Goal: Contribute content

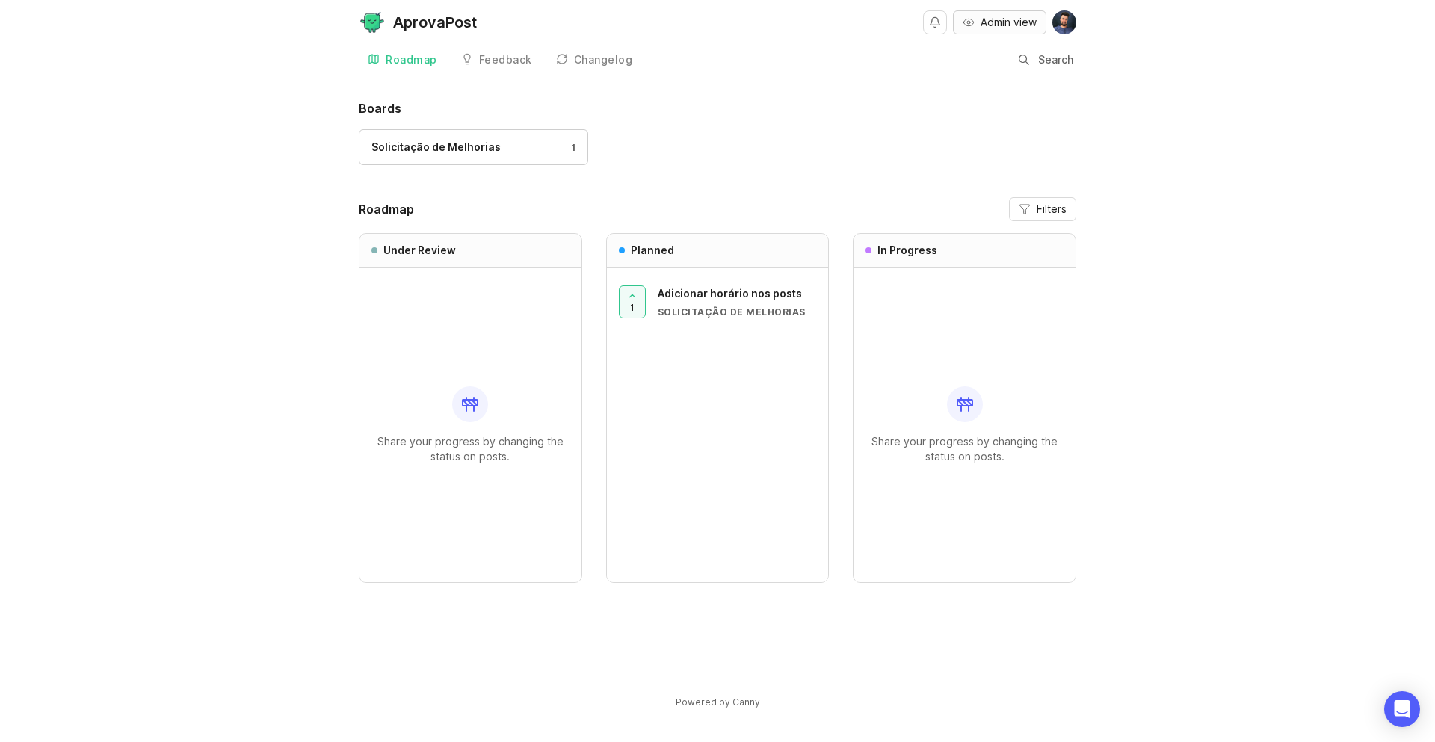
click at [1008, 22] on span "Admin view" at bounding box center [1009, 22] width 56 height 15
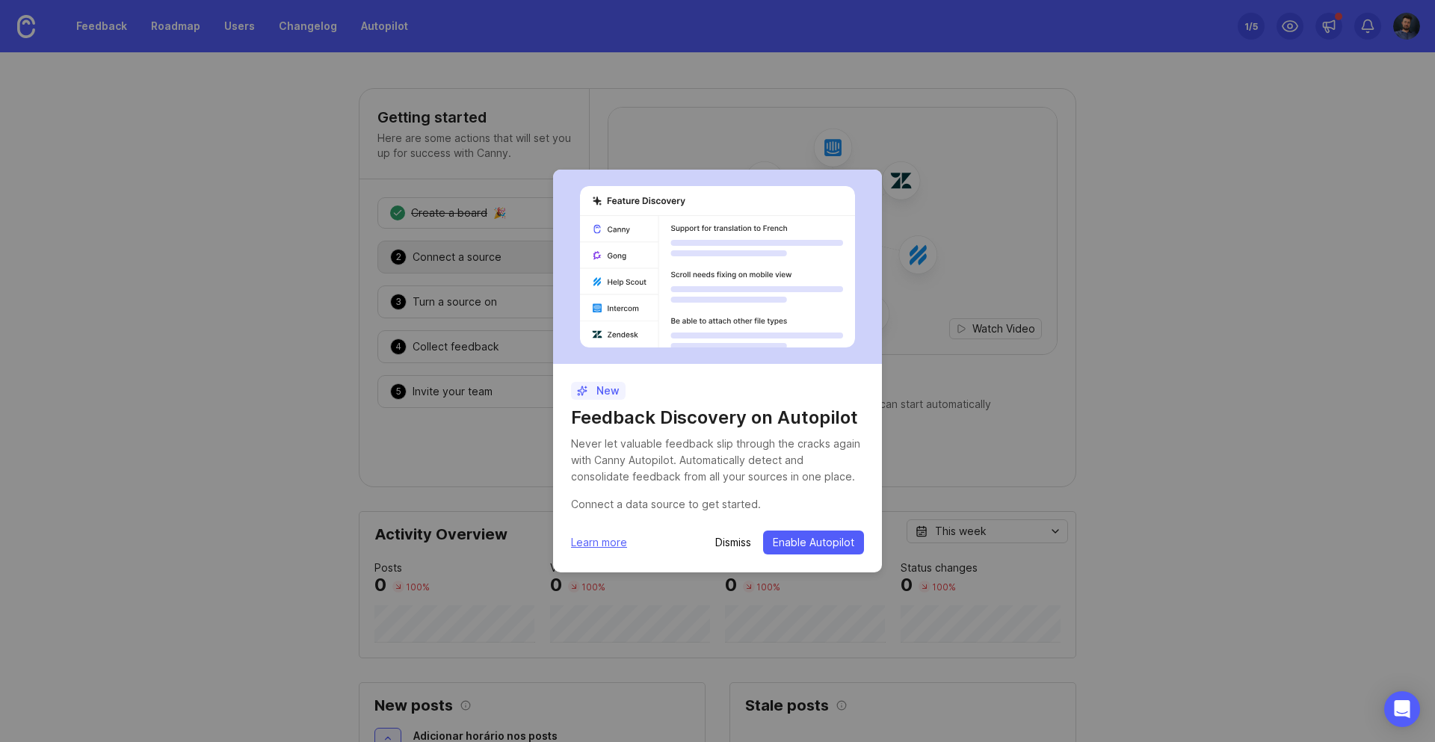
click at [733, 547] on p "Dismiss" at bounding box center [733, 542] width 36 height 15
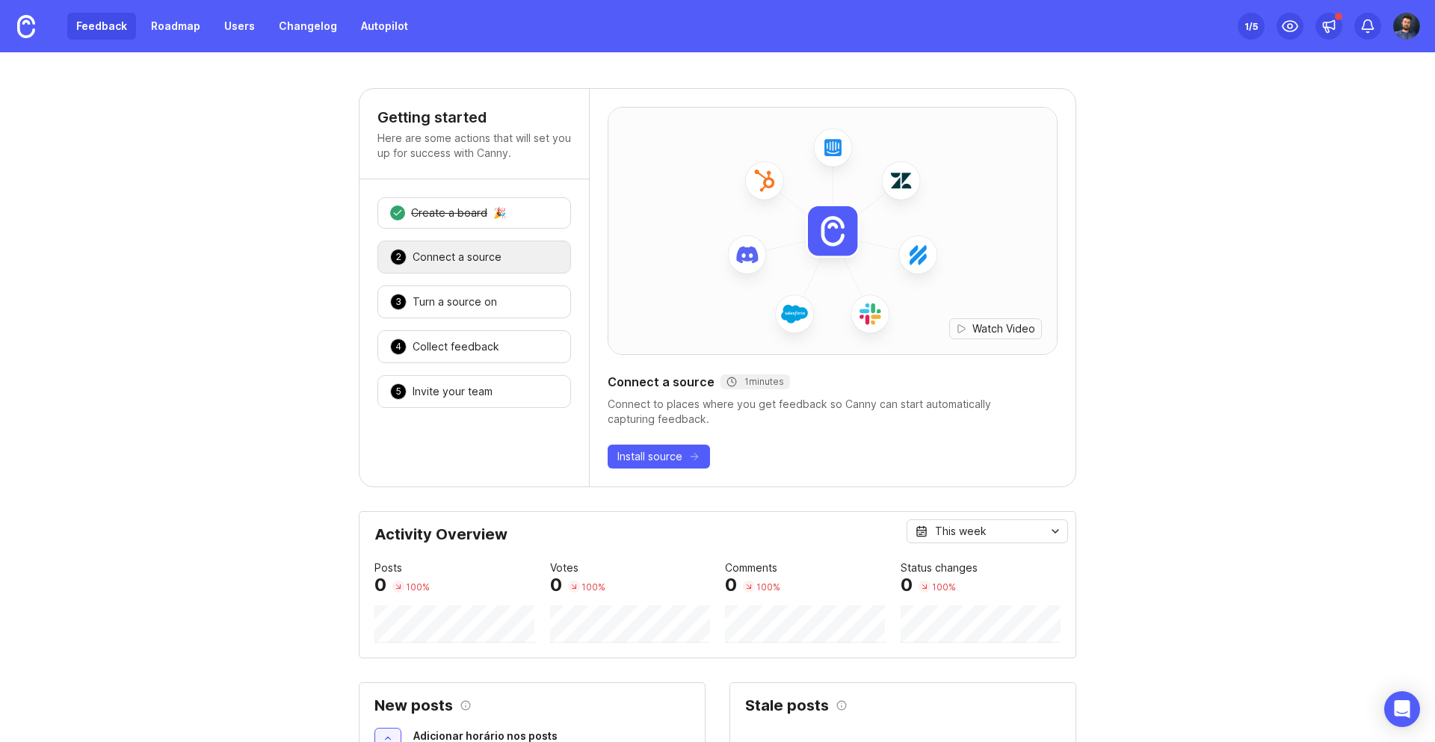
click at [120, 28] on link "Feedback" at bounding box center [101, 26] width 69 height 27
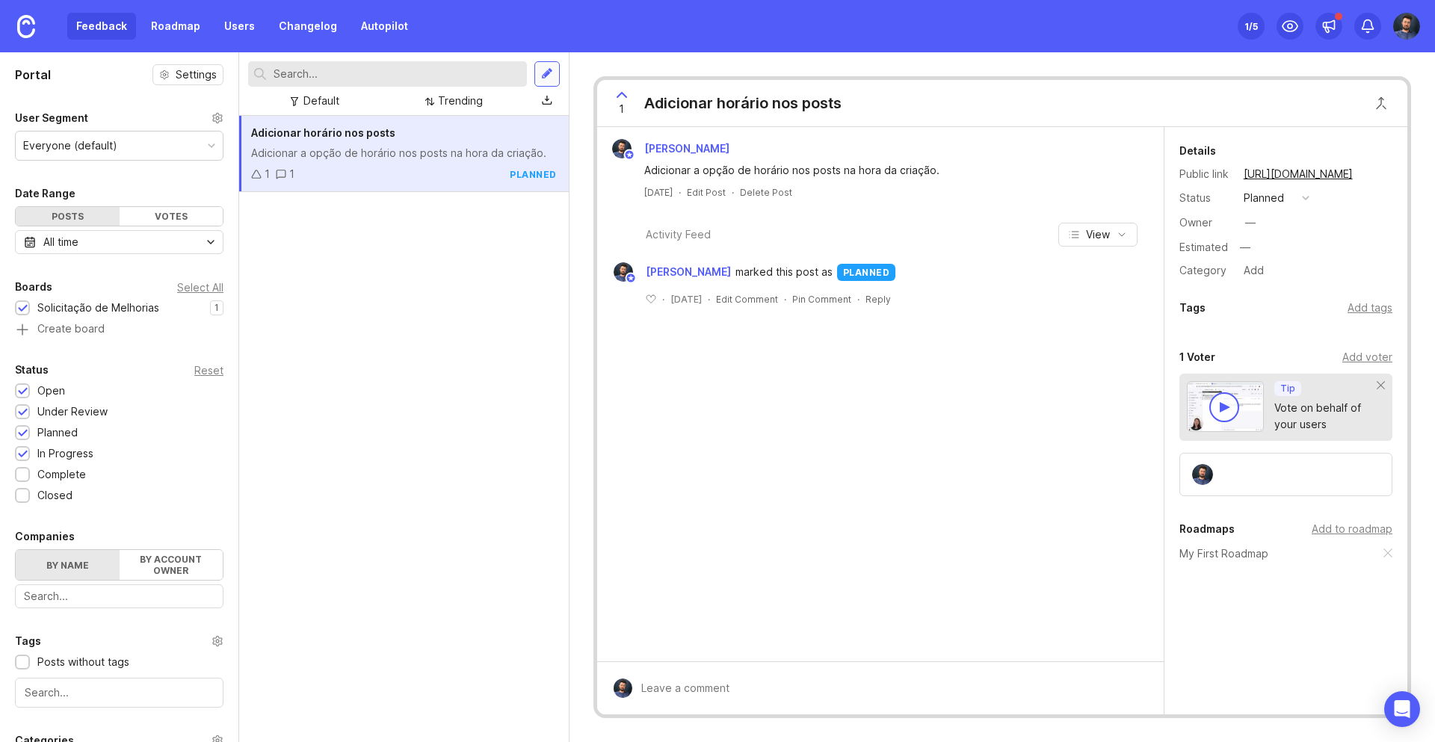
click at [547, 71] on div at bounding box center [547, 73] width 12 height 13
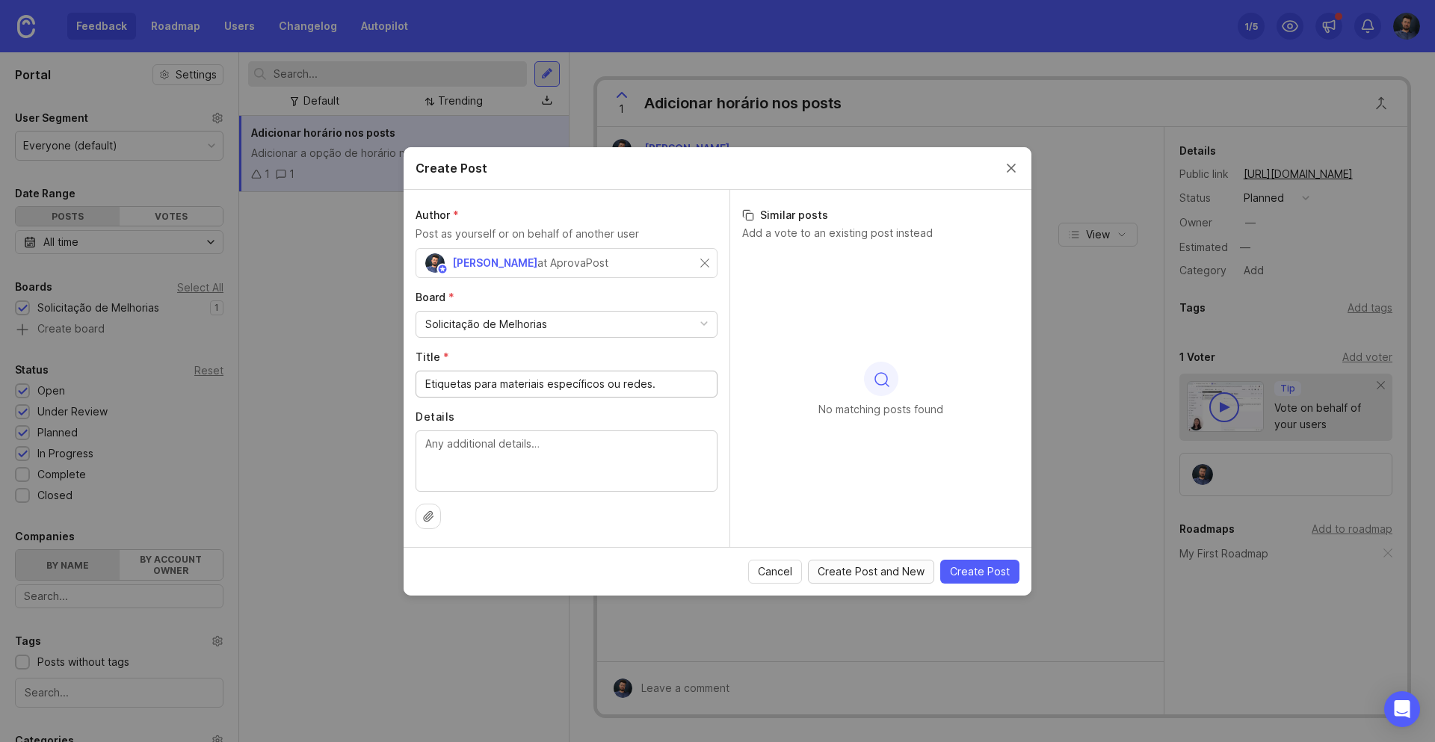
type input "Etiquetas para materiais específicos ou redes."
click at [893, 574] on span "Create Post and New" at bounding box center [871, 571] width 107 height 15
